Goal: Information Seeking & Learning: Learn about a topic

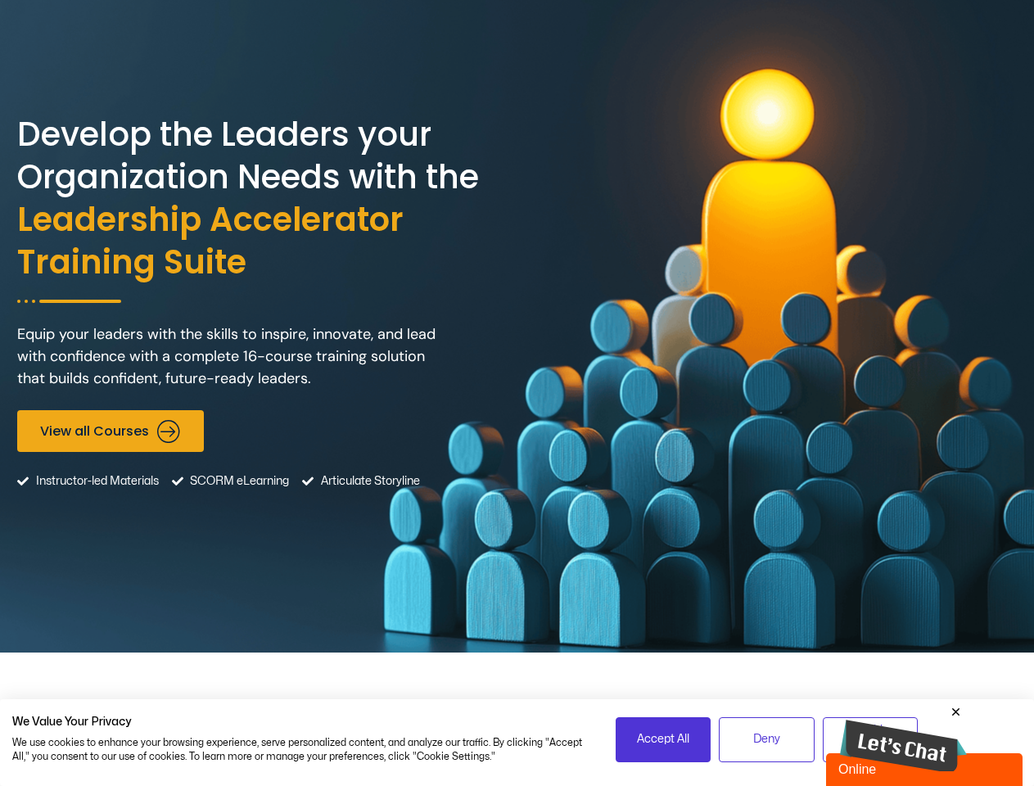
click at [517, 393] on div "Develop the Leaders your Organization Needs with the Leadership Accelerator Tra…" at bounding box center [517, 326] width 1000 height 652
click at [663, 739] on span "Accept All" at bounding box center [663, 739] width 52 height 18
click at [766, 739] on span "Deny" at bounding box center [766, 739] width 27 height 18
click at [903, 738] on img at bounding box center [903, 746] width 127 height 53
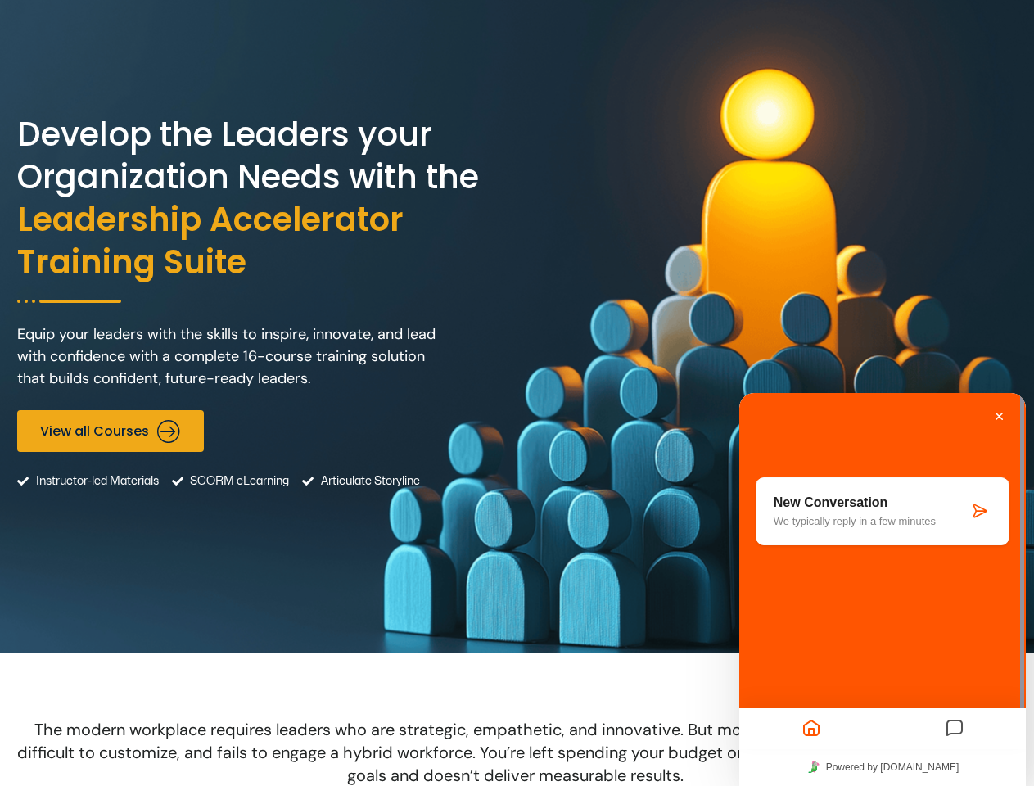
click at [956, 713] on icon "Messages" at bounding box center [955, 729] width 20 height 32
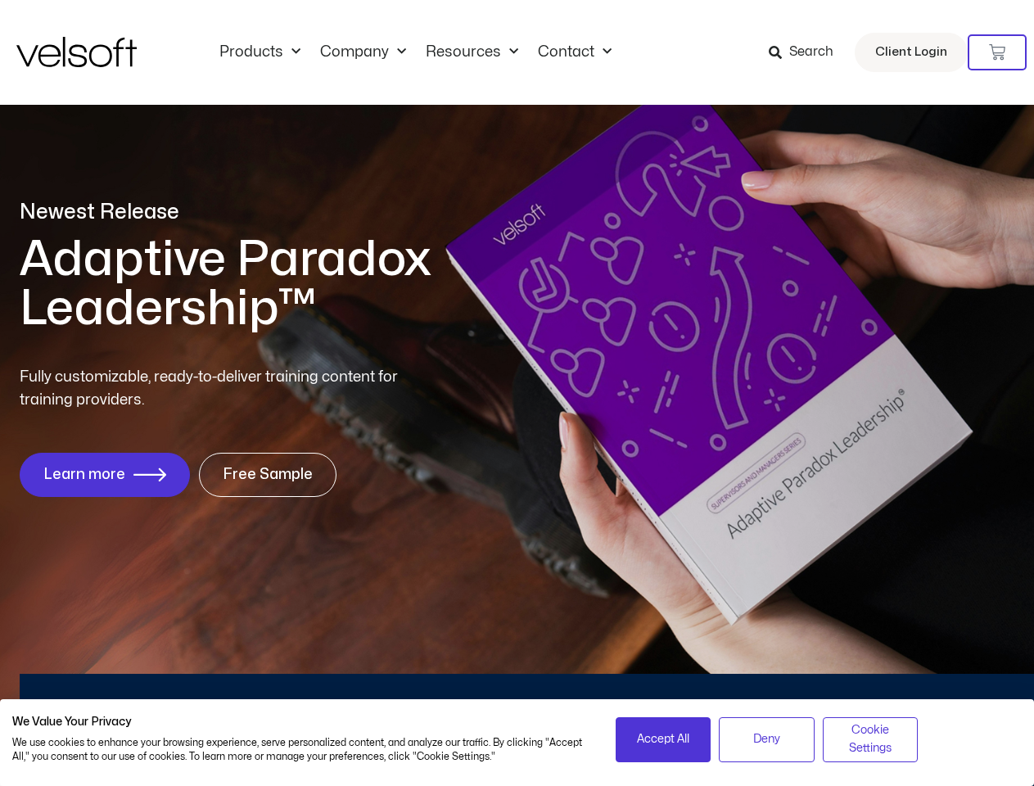
click at [517, 393] on div "Fully customizable, ready-to-deliver training content for training providers. L…" at bounding box center [517, 431] width 995 height 131
click at [997, 52] on icon at bounding box center [997, 52] width 16 height 16
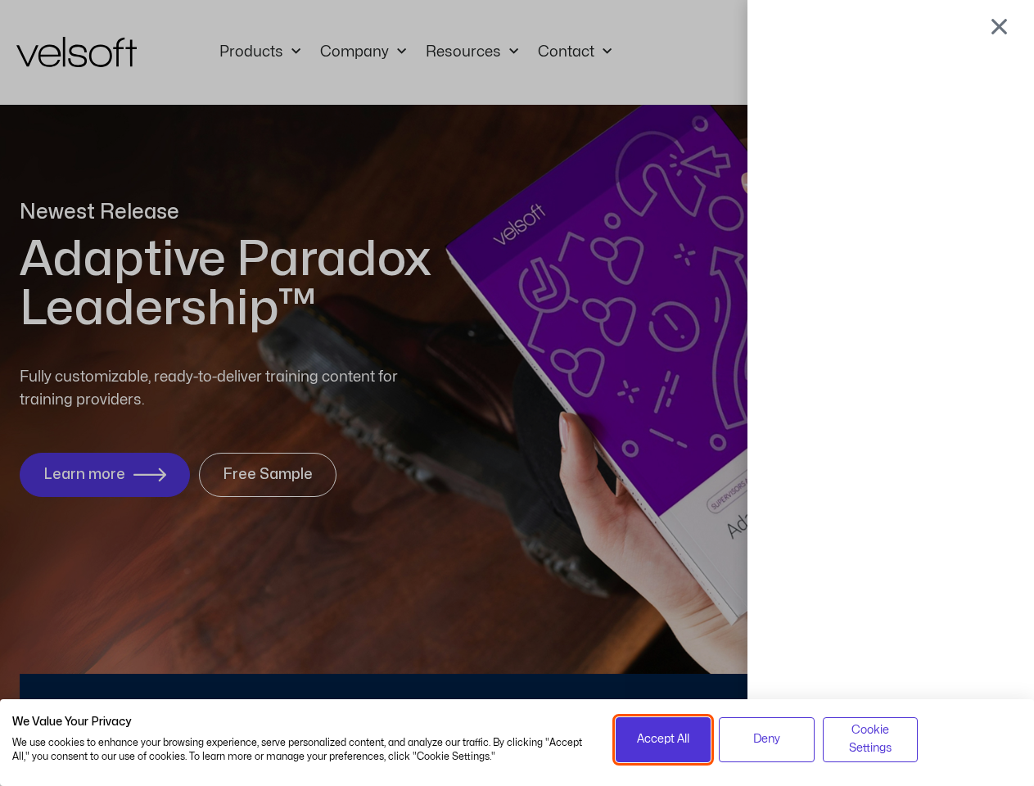
click at [663, 739] on span "Accept All" at bounding box center [663, 739] width 52 height 18
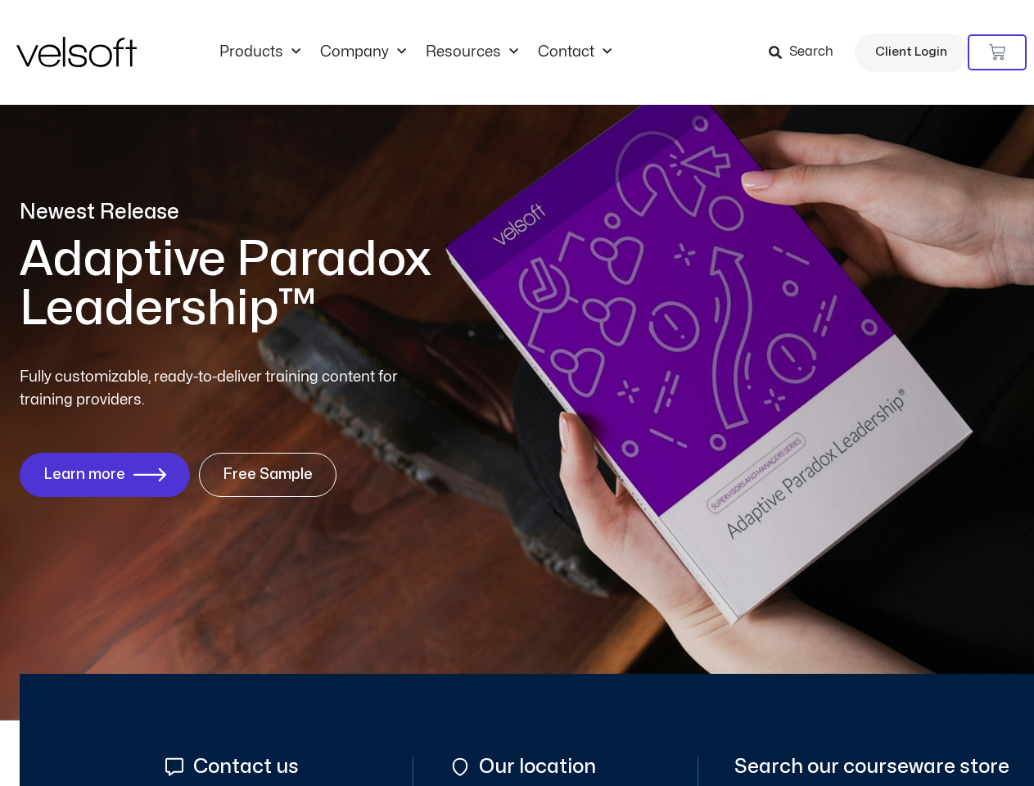
click at [517, 393] on div at bounding box center [517, 393] width 0 height 0
